Goal: Find specific page/section: Find specific page/section

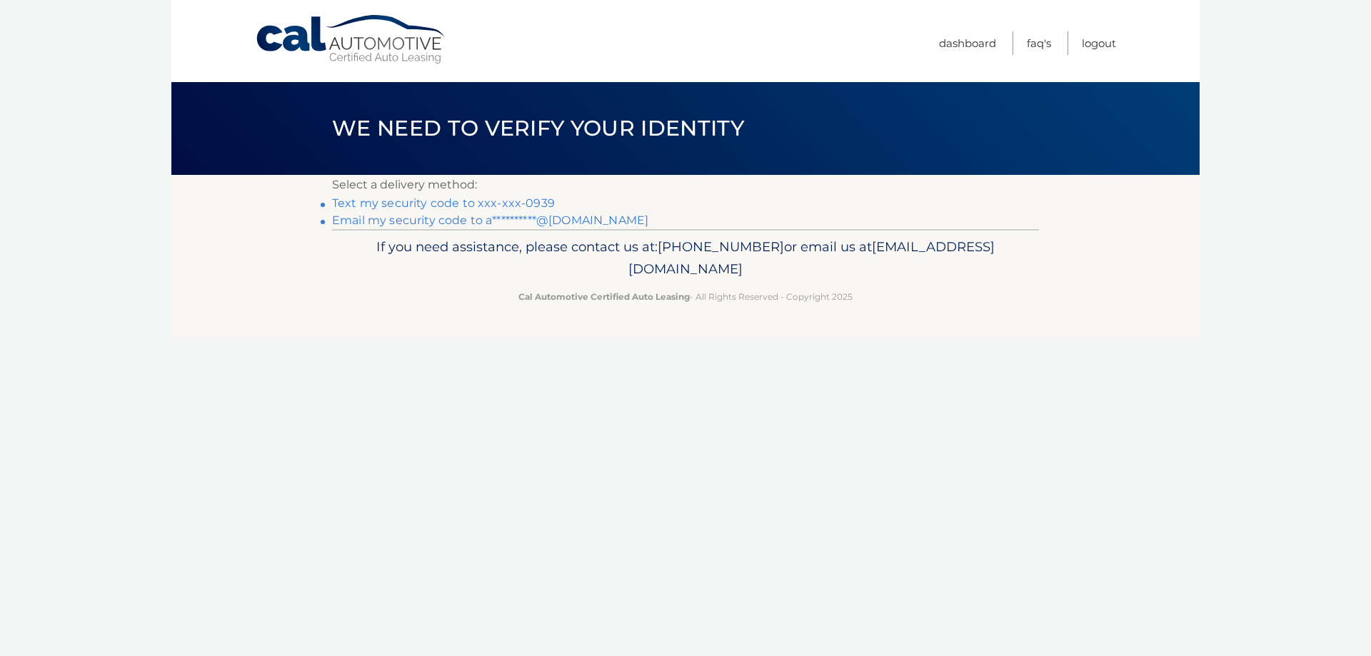
click at [496, 197] on link "Text my security code to xxx-xxx-0939" at bounding box center [443, 203] width 223 height 14
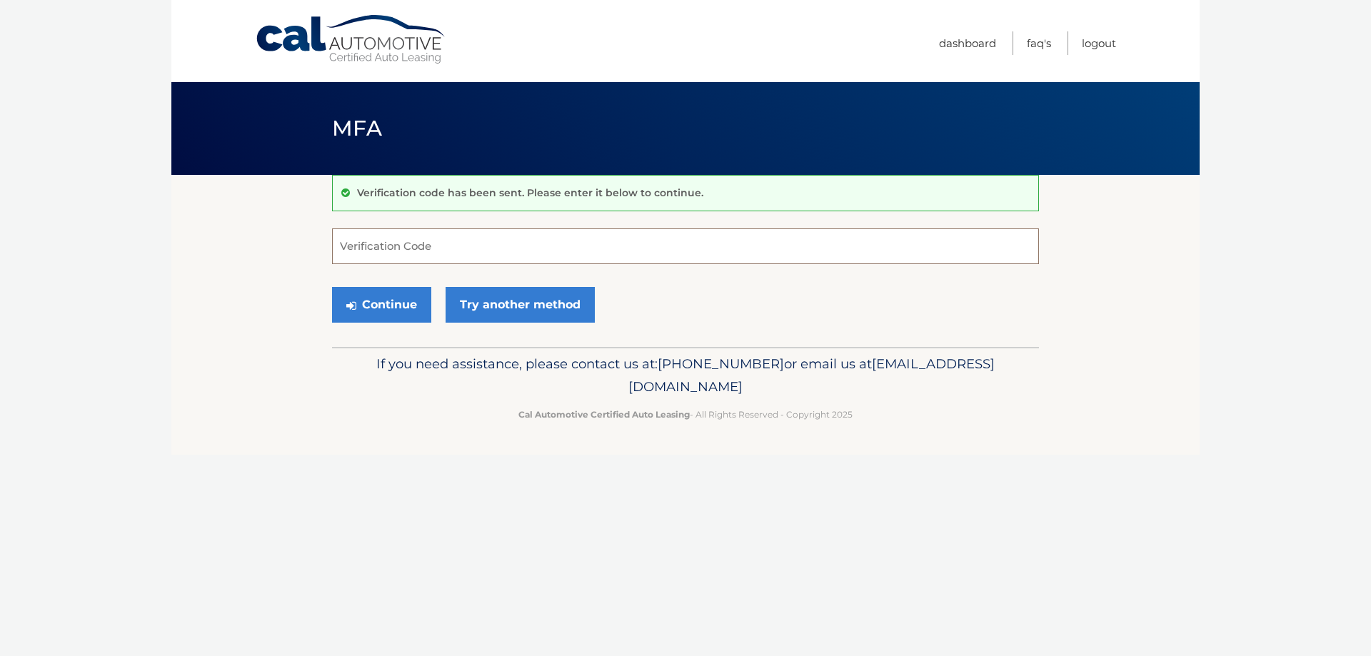
click at [498, 250] on input "Verification Code" at bounding box center [685, 246] width 707 height 36
type input "143744"
click at [401, 303] on button "Continue" at bounding box center [381, 305] width 99 height 36
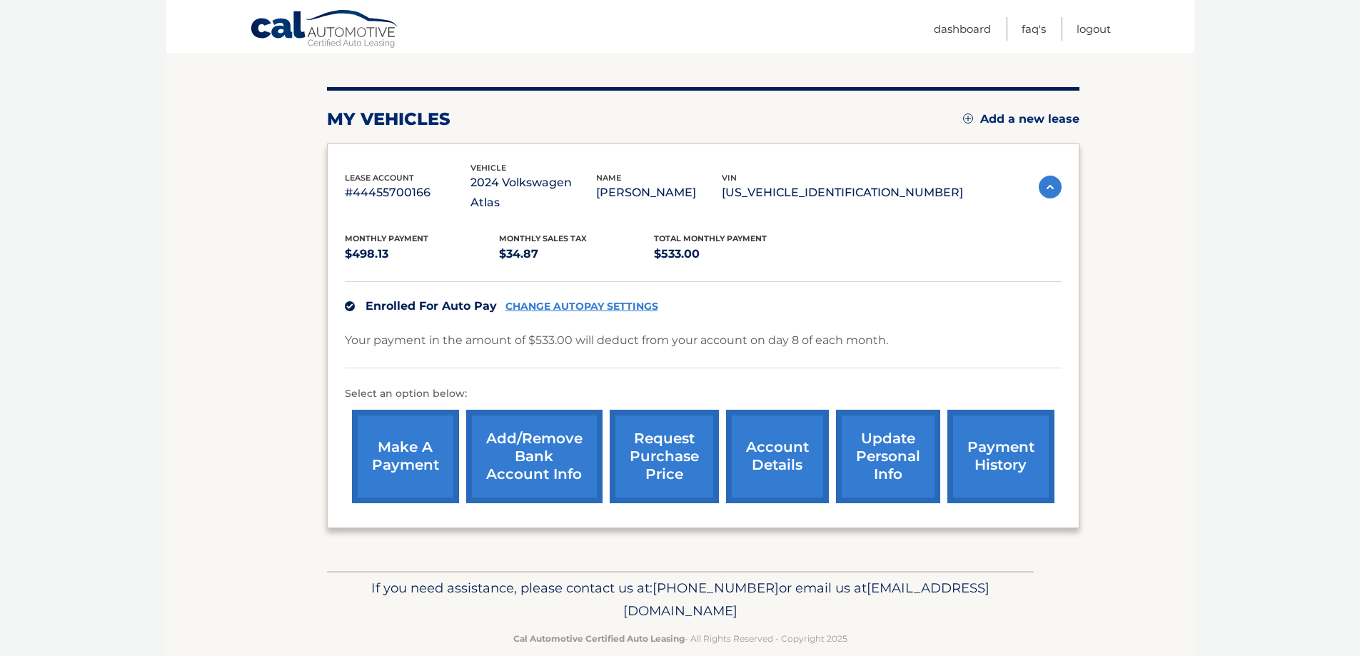
scroll to position [155, 0]
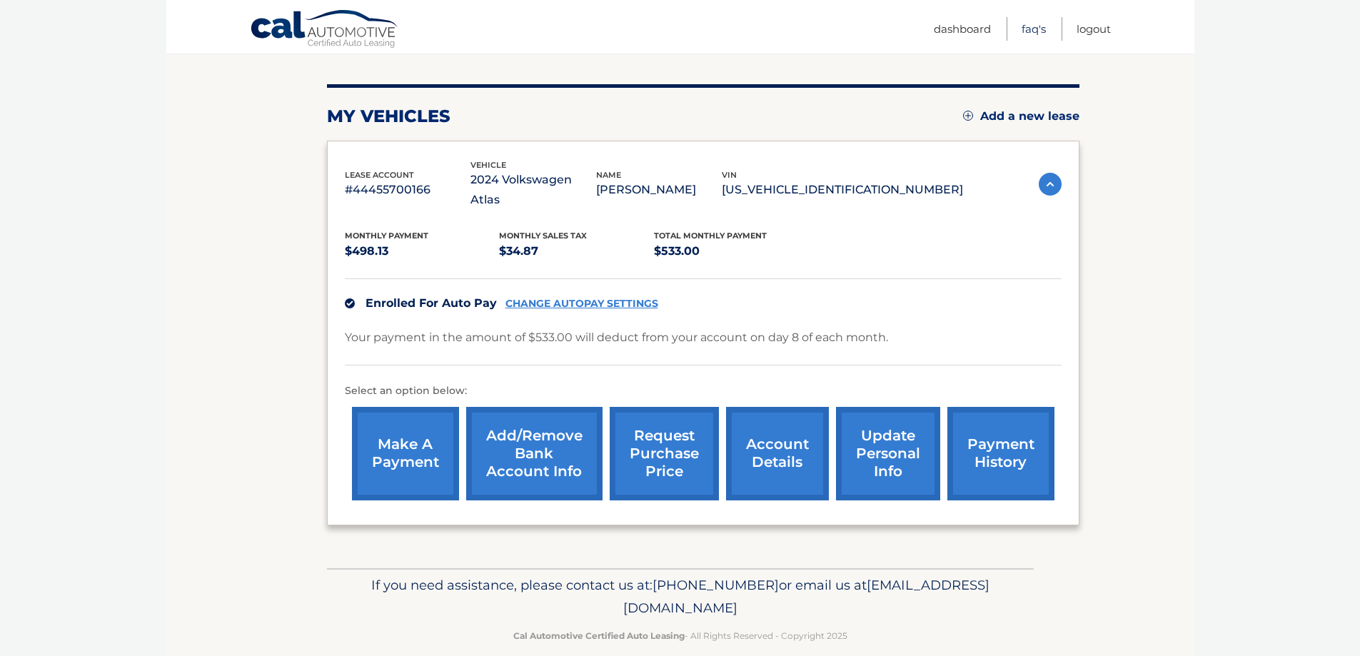
click at [1036, 34] on link "FAQ's" at bounding box center [1034, 29] width 24 height 24
